Goal: Task Accomplishment & Management: Manage account settings

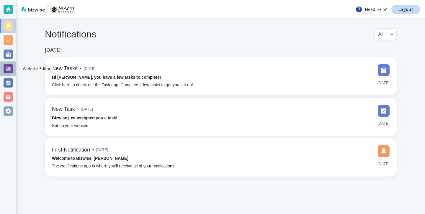
click at [9, 67] on div at bounding box center [8, 68] width 9 height 9
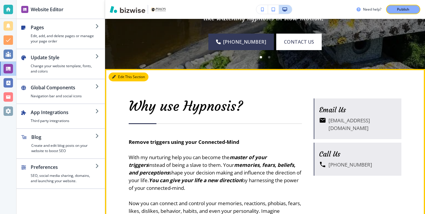
click at [120, 73] on button "Edit This Section" at bounding box center [129, 77] width 40 height 9
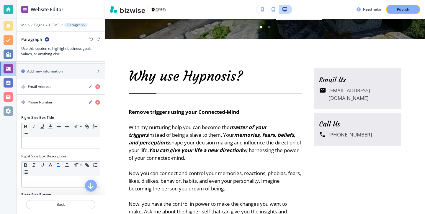
scroll to position [192, 0]
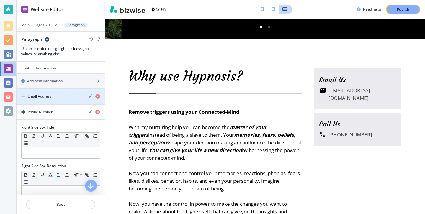
click at [59, 97] on div "Email Address" at bounding box center [50, 96] width 67 height 5
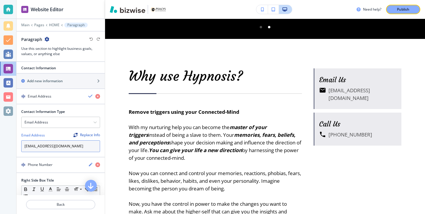
drag, startPoint x: 59, startPoint y: 147, endPoint x: 55, endPoint y: 146, distance: 4.2
click at [55, 146] on input "info@macys-coaching.com" at bounding box center [60, 147] width 79 height 12
click at [59, 147] on input "info@macys-coaching.com" at bounding box center [60, 147] width 79 height 12
click at [60, 147] on input "[EMAIL_ADDRESS][DOMAIN_NAME]" at bounding box center [60, 147] width 79 height 12
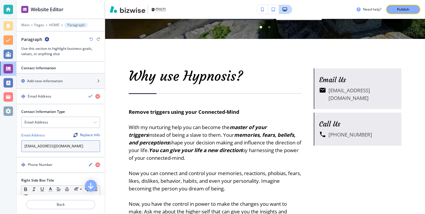
type input "[EMAIL_ADDRESS][DOMAIN_NAME]"
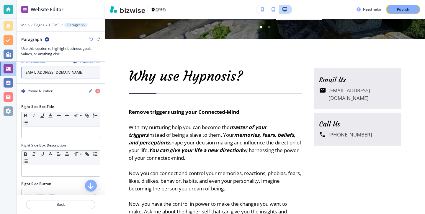
scroll to position [353, 0]
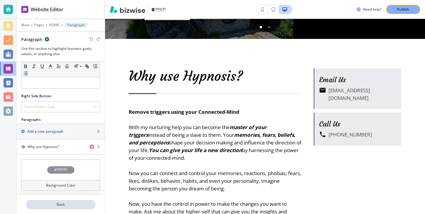
click at [72, 209] on button "Back" at bounding box center [60, 204] width 69 height 9
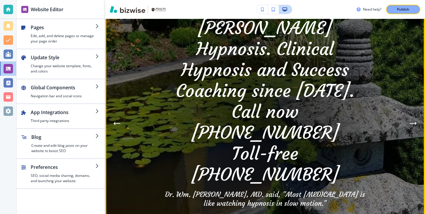
scroll to position [78, 0]
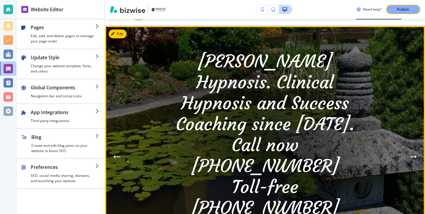
click at [126, 33] on button "Edit" at bounding box center [118, 34] width 18 height 9
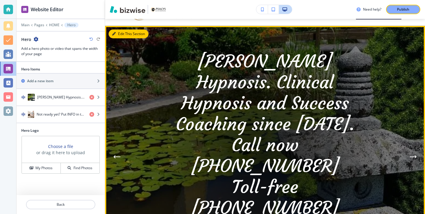
scroll to position [43, 0]
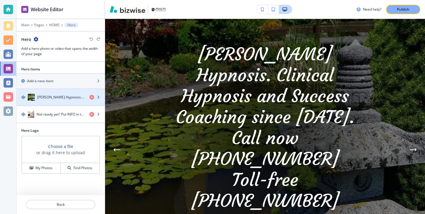
click at [70, 93] on div "button" at bounding box center [61, 91] width 88 height 5
click at [69, 96] on h4 "Macy's Hypnosis. Clinical Hypnosis and Success Coaching since 1998.Call now (55…" at bounding box center [61, 97] width 48 height 5
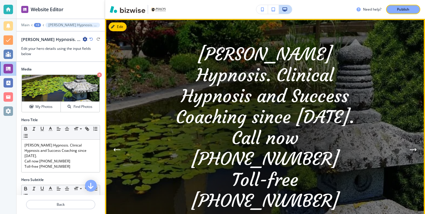
scroll to position [0, 0]
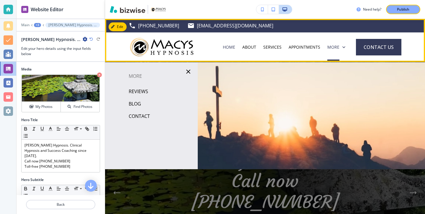
click at [334, 44] on div "More" at bounding box center [336, 47] width 25 height 30
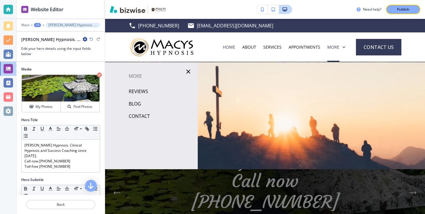
click at [136, 75] on p "More" at bounding box center [151, 76] width 93 height 9
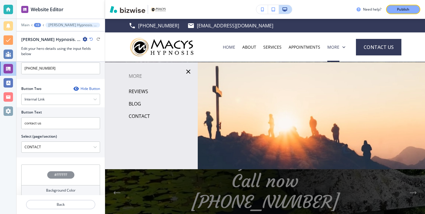
scroll to position [72, 0]
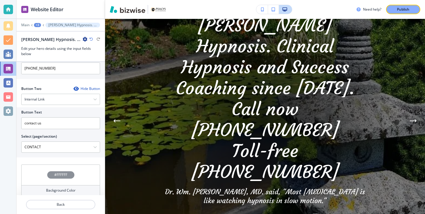
click at [116, 121] on icon "Previous Hero Image" at bounding box center [117, 121] width 6 height 0
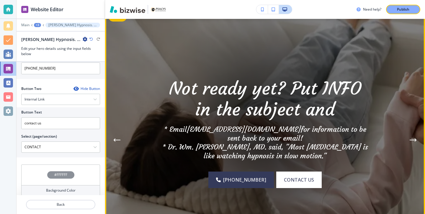
scroll to position [0, 0]
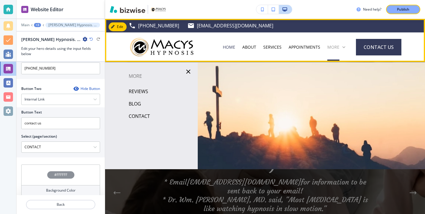
click at [337, 47] on p "More" at bounding box center [333, 47] width 12 height 6
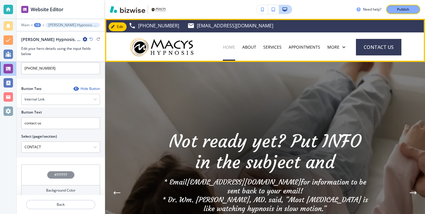
click at [235, 45] on p "HOME" at bounding box center [229, 47] width 12 height 6
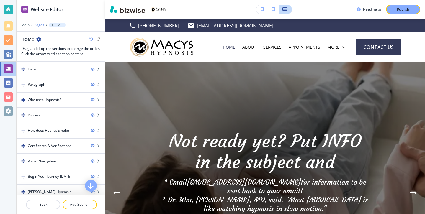
click at [42, 24] on p "Pages" at bounding box center [39, 25] width 10 height 4
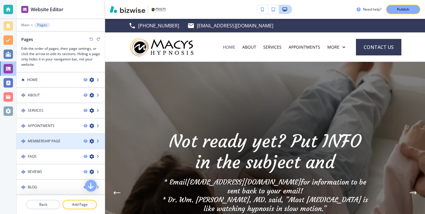
click at [56, 146] on div at bounding box center [61, 146] width 88 height 5
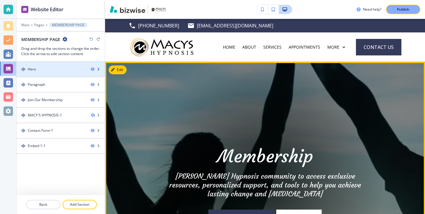
click at [50, 72] on div at bounding box center [61, 74] width 88 height 5
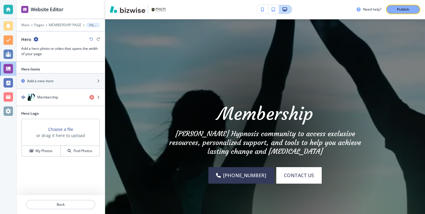
scroll to position [43, 0]
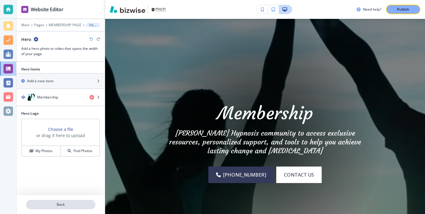
click at [42, 201] on button "Back" at bounding box center [60, 204] width 69 height 9
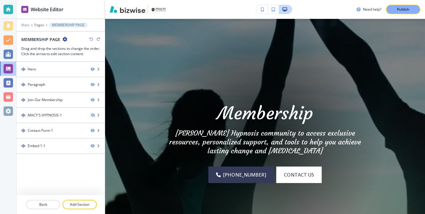
click at [26, 24] on p "Main" at bounding box center [25, 25] width 8 height 4
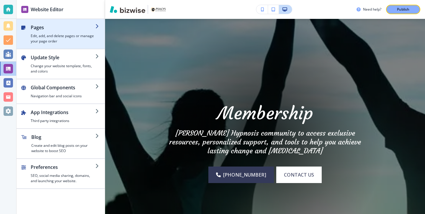
click at [45, 39] on h4 "Edit, add, and delete pages or manage your page order" at bounding box center [63, 38] width 65 height 11
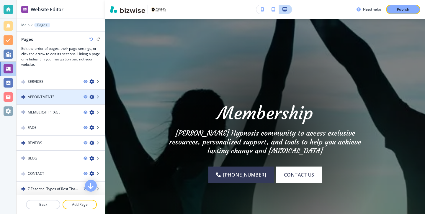
scroll to position [41, 0]
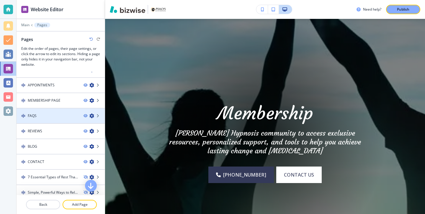
click at [48, 123] on div at bounding box center [61, 121] width 88 height 5
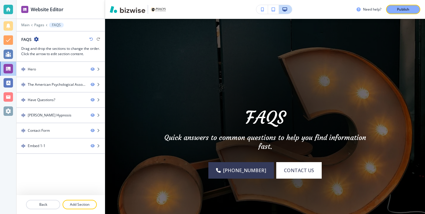
scroll to position [0, 0]
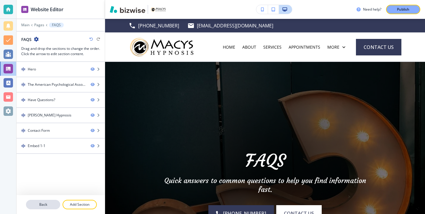
click at [48, 203] on p "Back" at bounding box center [43, 204] width 33 height 5
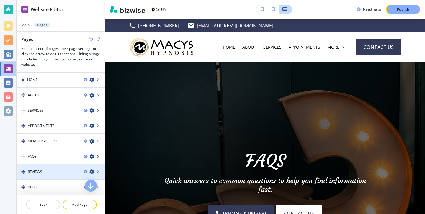
click at [52, 174] on div "REVIEWS" at bounding box center [48, 171] width 62 height 5
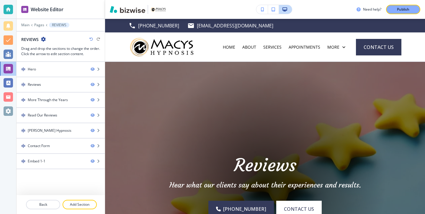
click at [51, 198] on div at bounding box center [61, 197] width 88 height 5
click at [51, 200] on button "Back" at bounding box center [43, 204] width 34 height 9
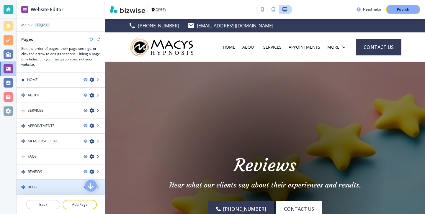
click at [52, 183] on div at bounding box center [61, 182] width 88 height 5
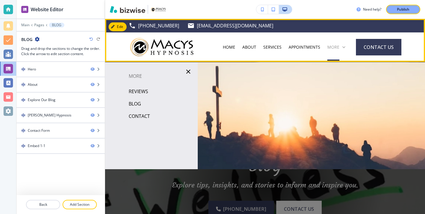
click at [333, 46] on p "More" at bounding box center [333, 47] width 12 height 6
click at [334, 44] on p "More" at bounding box center [333, 47] width 12 height 6
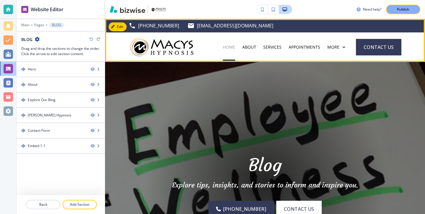
click at [235, 46] on p "HOME" at bounding box center [229, 47] width 12 height 6
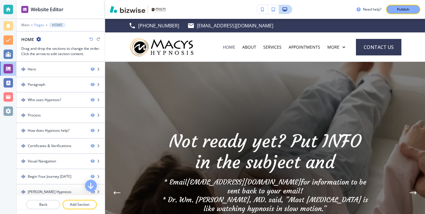
click at [39, 25] on p "Pages" at bounding box center [39, 25] width 10 height 4
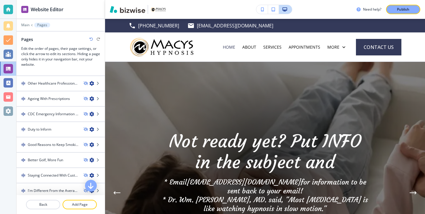
scroll to position [386, 0]
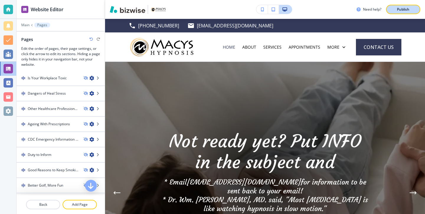
click at [413, 10] on button "Publish" at bounding box center [403, 9] width 34 height 9
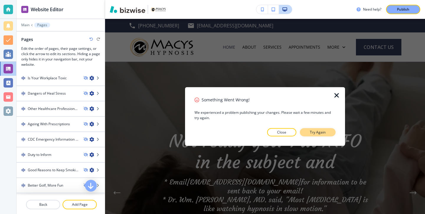
click at [312, 130] on p "Try Again" at bounding box center [318, 132] width 16 height 5
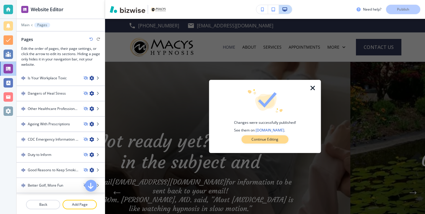
click at [287, 141] on button "Continue Editing" at bounding box center [264, 139] width 47 height 8
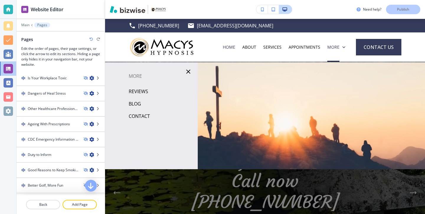
click at [138, 90] on p "REVIEWS" at bounding box center [138, 91] width 19 height 9
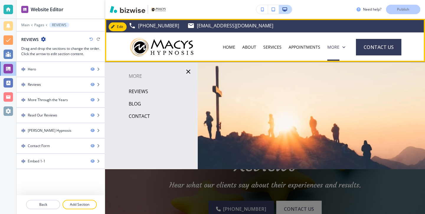
click at [341, 39] on div "More" at bounding box center [336, 47] width 25 height 30
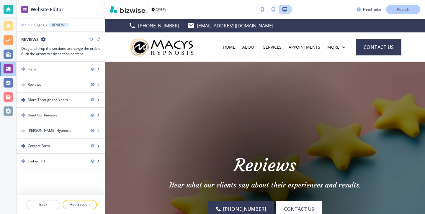
click at [27, 25] on p "Main" at bounding box center [25, 25] width 8 height 4
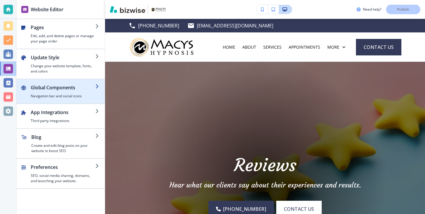
click at [54, 85] on h2 "Global Components" at bounding box center [63, 87] width 65 height 7
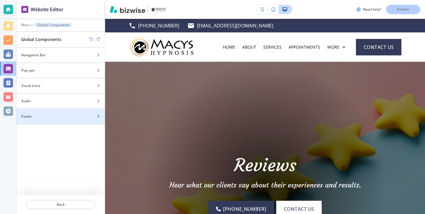
click at [59, 114] on div "Footer" at bounding box center [54, 116] width 75 height 5
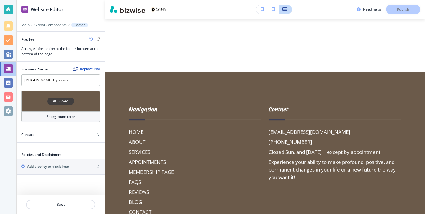
scroll to position [2877, 0]
click at [57, 201] on button "Back" at bounding box center [60, 204] width 69 height 9
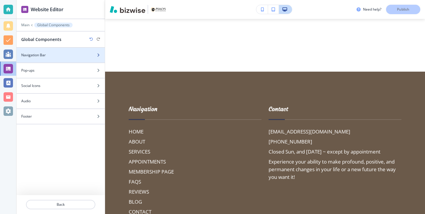
click at [53, 56] on div "Navigation Bar" at bounding box center [54, 55] width 75 height 5
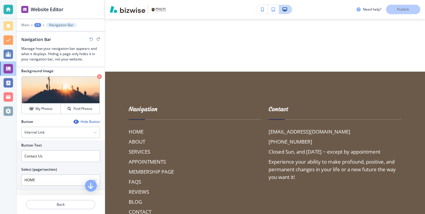
scroll to position [208, 0]
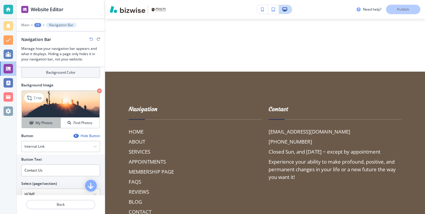
click at [51, 122] on h4 "My Photos" at bounding box center [43, 122] width 17 height 5
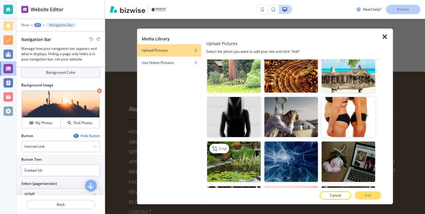
scroll to position [2292, 0]
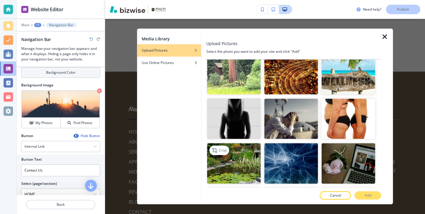
click at [246, 151] on img "button" at bounding box center [234, 163] width 54 height 40
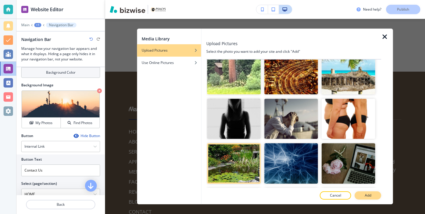
click at [373, 197] on button "Add" at bounding box center [368, 196] width 27 height 8
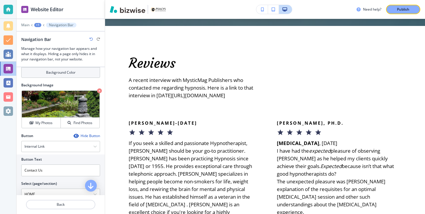
scroll to position [0, 0]
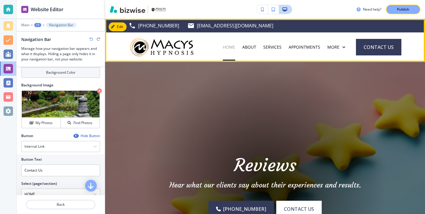
click at [233, 50] on p "HOME" at bounding box center [229, 47] width 12 height 6
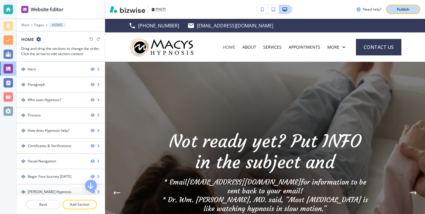
click at [402, 13] on button "Publish" at bounding box center [403, 9] width 34 height 9
click at [8, 9] on div at bounding box center [8, 9] width 9 height 9
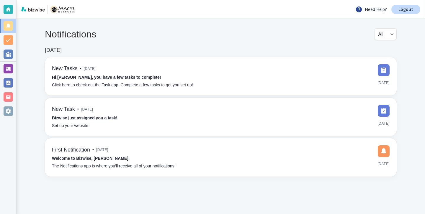
click at [390, 13] on div "Need Help? Logout" at bounding box center [387, 9] width 65 height 9
click at [402, 10] on p "Logout" at bounding box center [406, 9] width 15 height 4
click at [7, 73] on div at bounding box center [8, 68] width 9 height 9
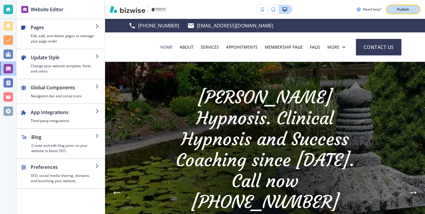
click at [405, 13] on button "Publish" at bounding box center [403, 9] width 34 height 9
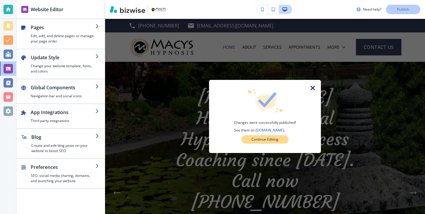
click at [268, 141] on p "Continue Editing" at bounding box center [265, 139] width 27 height 5
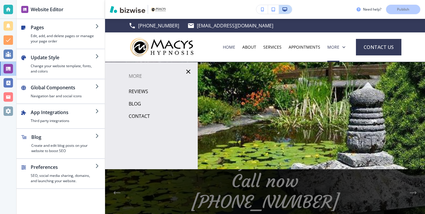
click at [0, 6] on div at bounding box center [8, 9] width 16 height 19
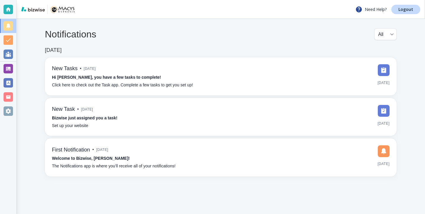
click at [418, 14] on div "Need Help? Logout" at bounding box center [221, 9] width 409 height 19
click at [417, 14] on link "Logout" at bounding box center [405, 9] width 29 height 9
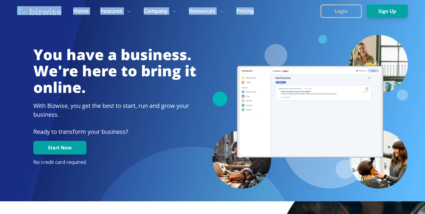
click at [348, 18] on nav "Home Features Company Resources Pricing Login Sign Up" at bounding box center [212, 11] width 425 height 22
click at [334, 14] on button "Login" at bounding box center [341, 11] width 41 height 14
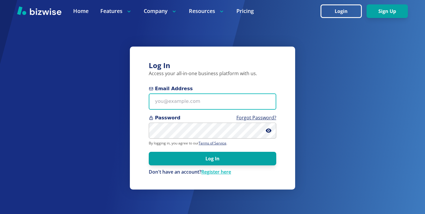
click at [219, 105] on input "Email Address" at bounding box center [213, 102] width 128 height 16
paste input "double.a.detailing23@gmail.com"
type input "double.a.detailing23@gmail.com"
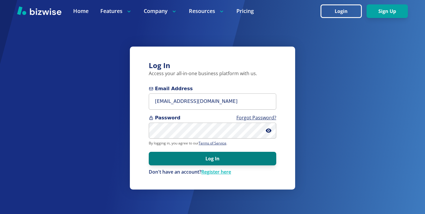
click at [263, 153] on button "Log In" at bounding box center [213, 159] width 128 height 14
